Goal: Task Accomplishment & Management: Use online tool/utility

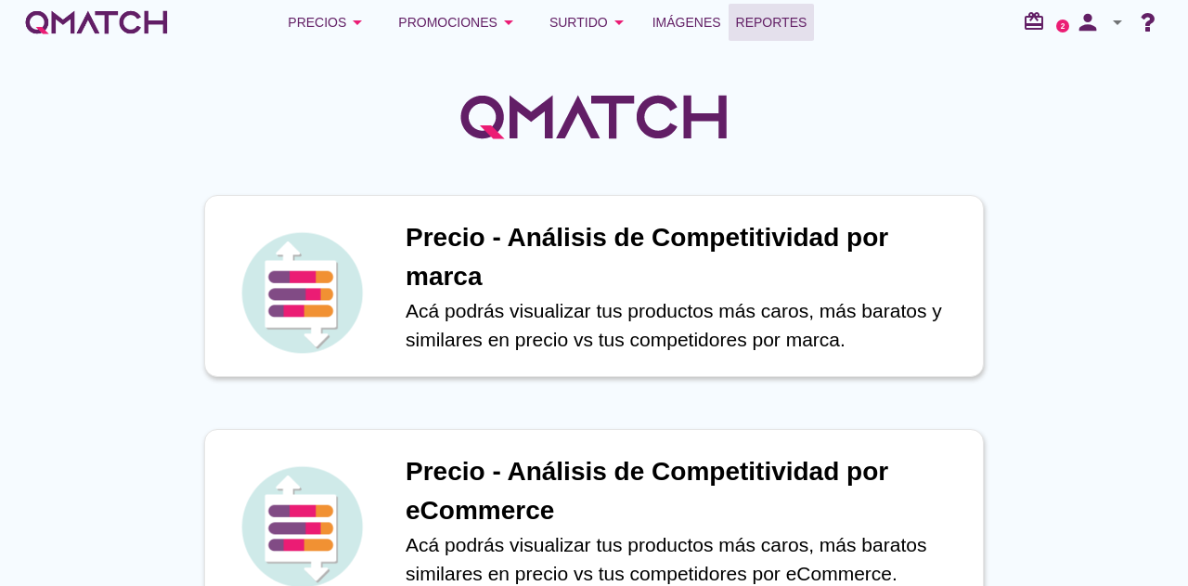
click at [785, 11] on span "Reportes" at bounding box center [771, 22] width 71 height 22
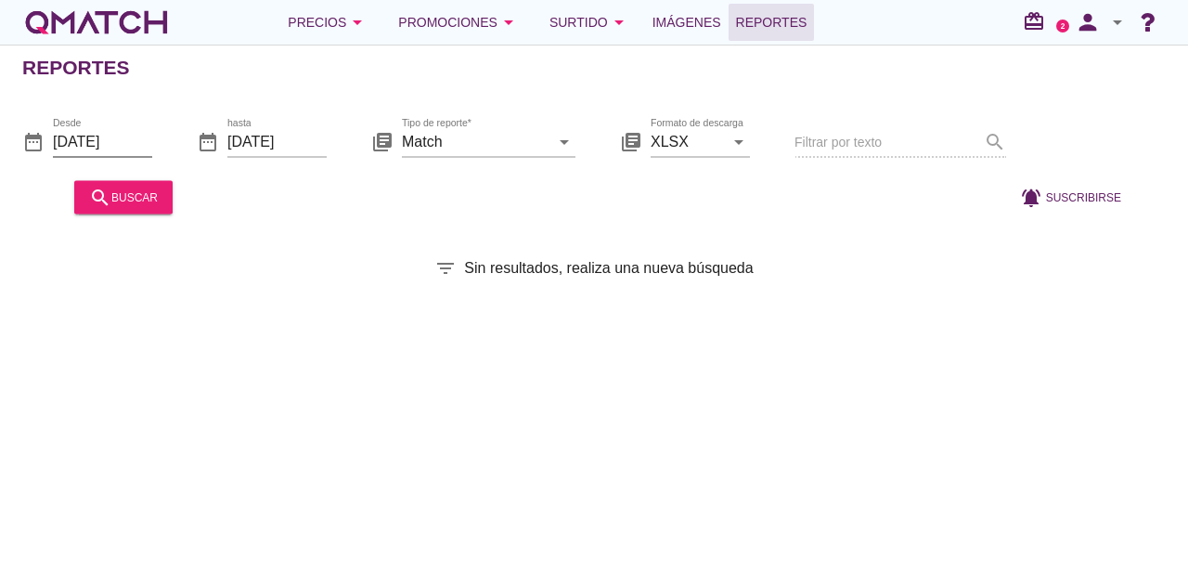
click at [137, 149] on input "[DATE]" at bounding box center [102, 141] width 99 height 30
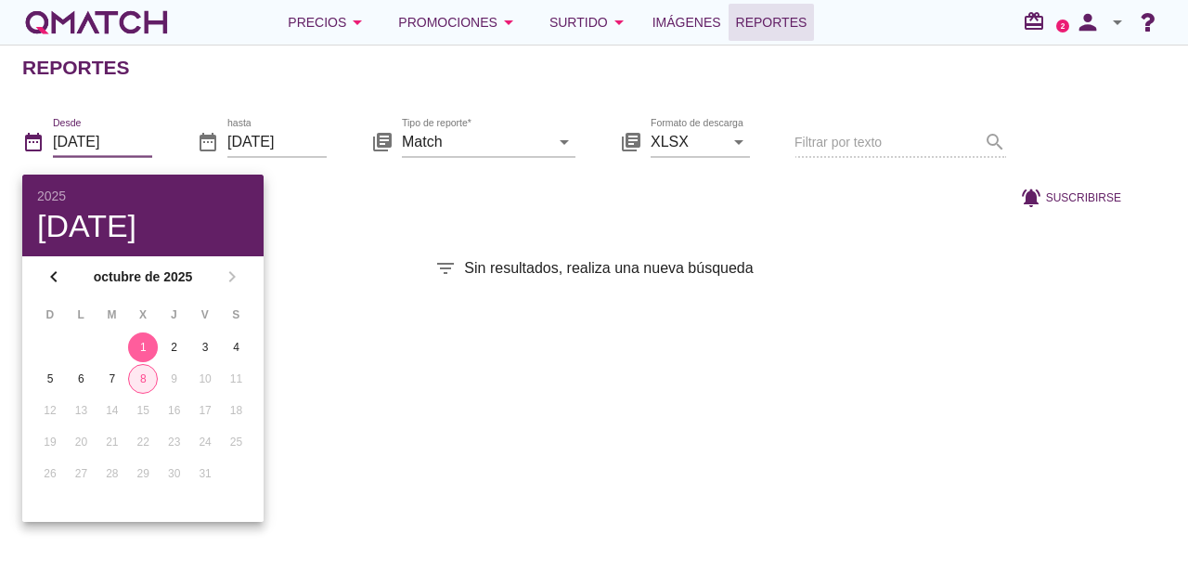
click at [140, 373] on div "8" at bounding box center [143, 378] width 28 height 17
type input "[DATE]"
click at [381, 222] on div "Reportes date_range Desde [DATE] date_range hasta [DATE] library_books Tipo de …" at bounding box center [594, 315] width 1188 height 541
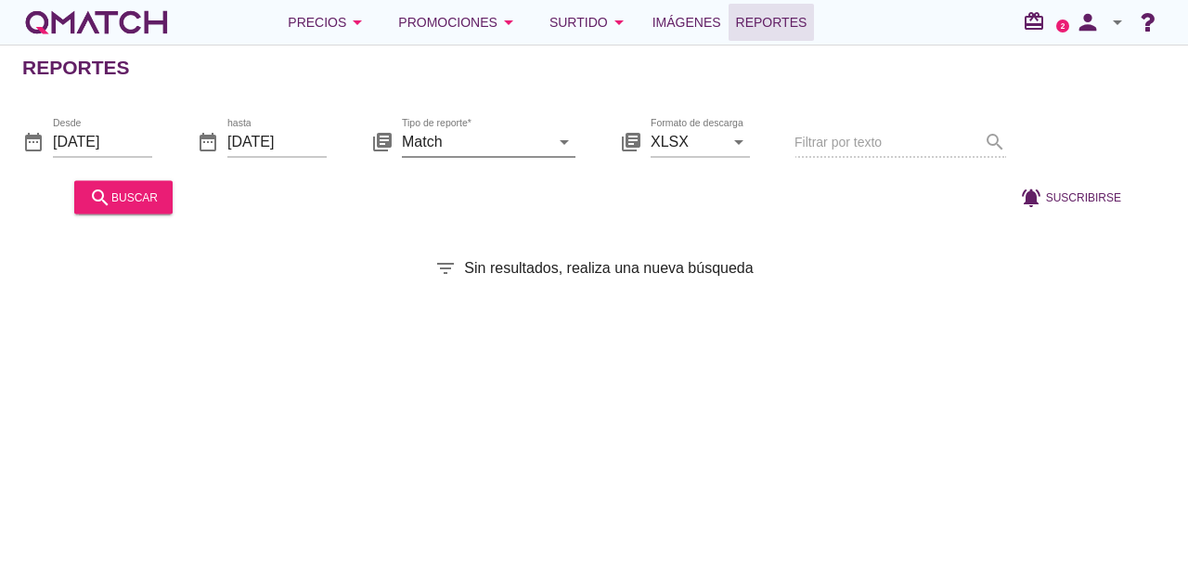
click at [526, 135] on input "Match" at bounding box center [476, 141] width 148 height 30
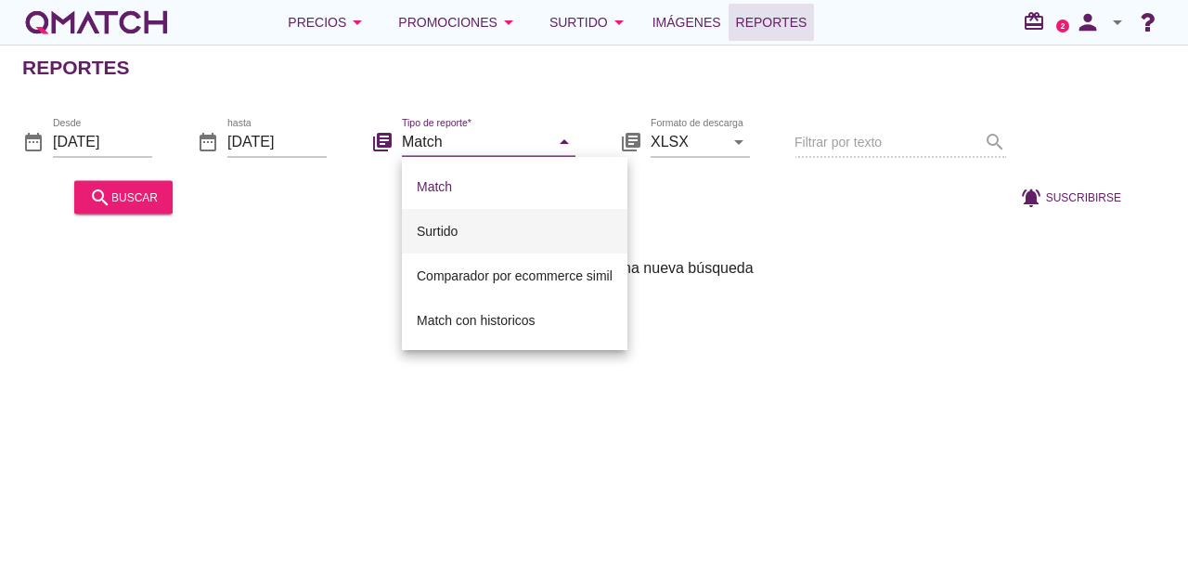
click at [468, 237] on div "Surtido" at bounding box center [515, 231] width 196 height 22
type input "Surtido"
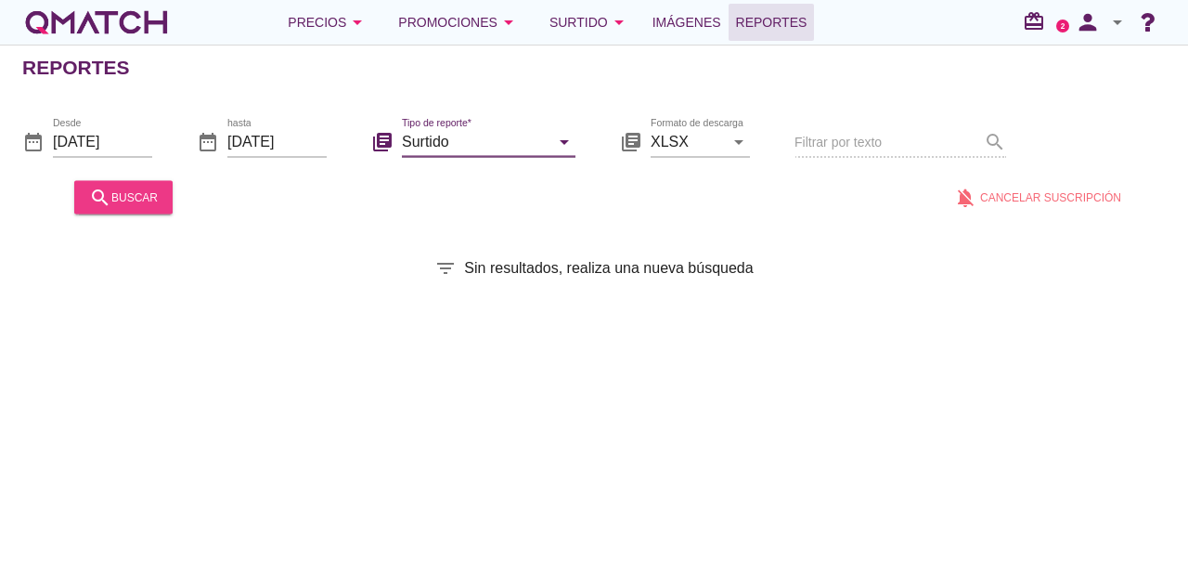
click at [142, 200] on div "search buscar" at bounding box center [123, 197] width 69 height 22
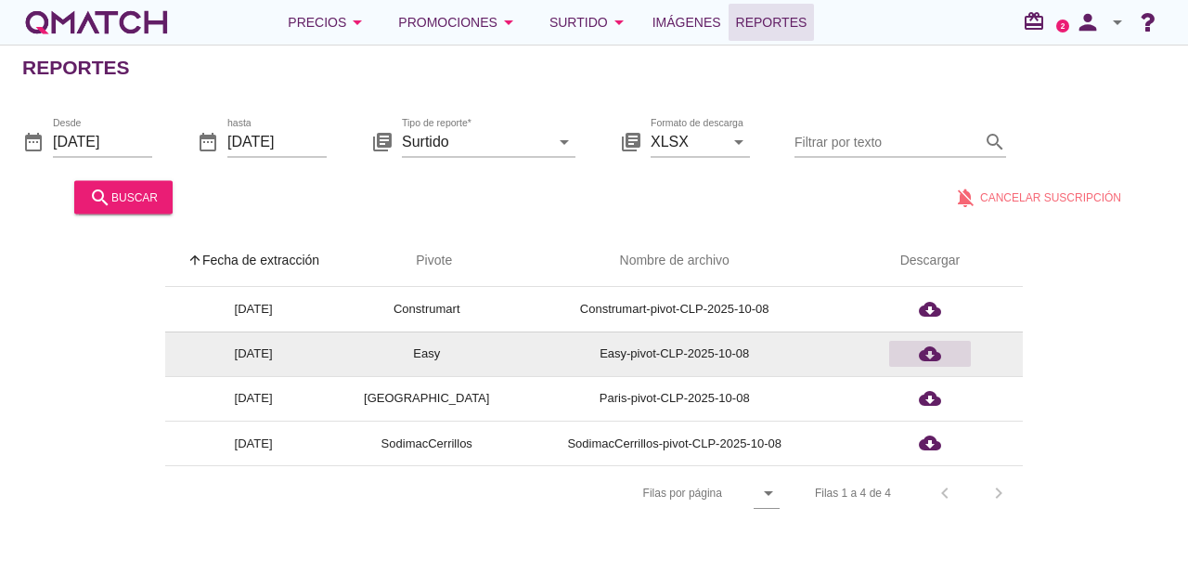
click at [920, 357] on icon "cloud_download" at bounding box center [930, 353] width 22 height 22
